Goal: Task Accomplishment & Management: Manage account settings

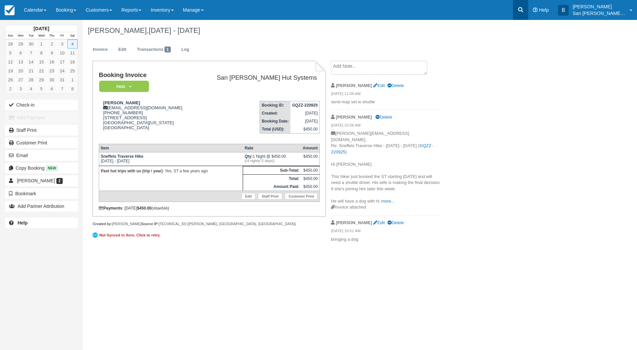
click at [522, 10] on icon at bounding box center [520, 9] width 7 height 7
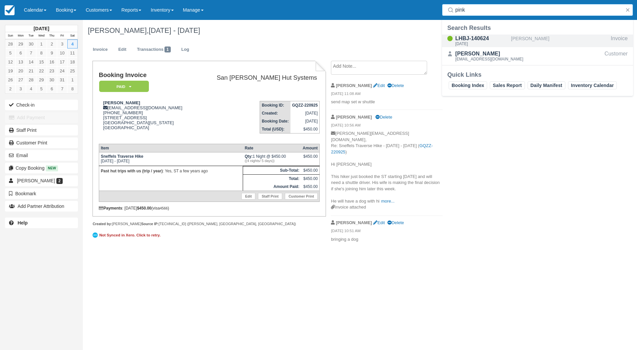
type input "pink"
click at [467, 41] on div "LHBJ-140624" at bounding box center [481, 38] width 53 height 8
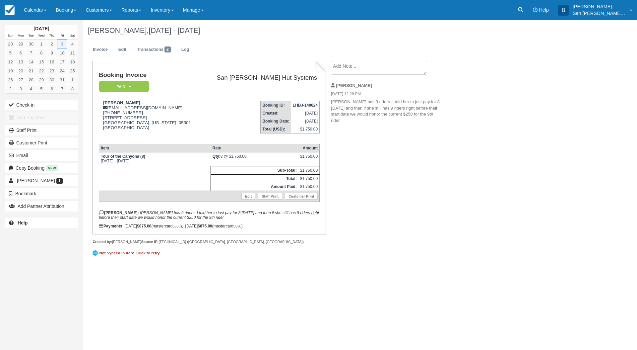
click at [372, 69] on textarea at bounding box center [379, 68] width 96 height 14
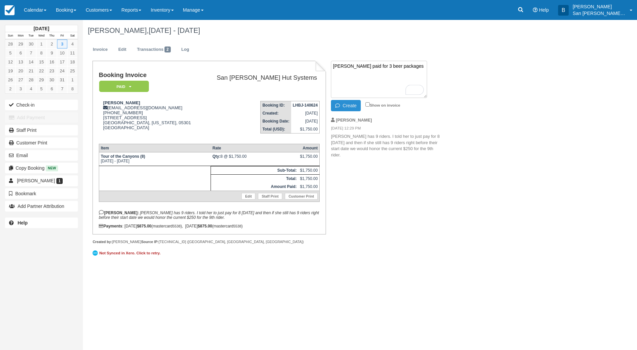
type textarea "[PERSON_NAME] paid for 3 beer packages"
click at [345, 104] on button "Create" at bounding box center [346, 105] width 30 height 11
